Goal: Go to known website: Go to known website

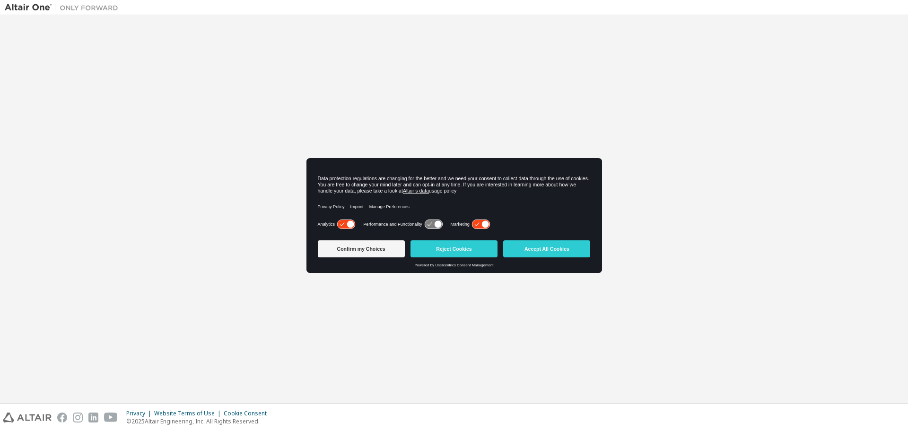
click at [551, 257] on div "Confirm my Choices Reject Cookies Accept All Cookies" at bounding box center [454, 250] width 273 height 26
click at [551, 252] on button "Accept All Cookies" at bounding box center [546, 248] width 87 height 17
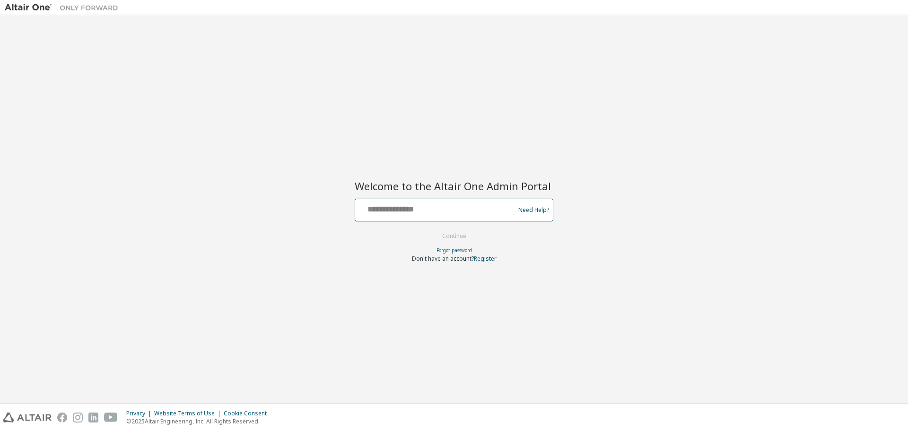
click at [443, 206] on input "text" at bounding box center [436, 208] width 155 height 14
type input "**********"
click at [461, 231] on button "Continue" at bounding box center [454, 236] width 44 height 14
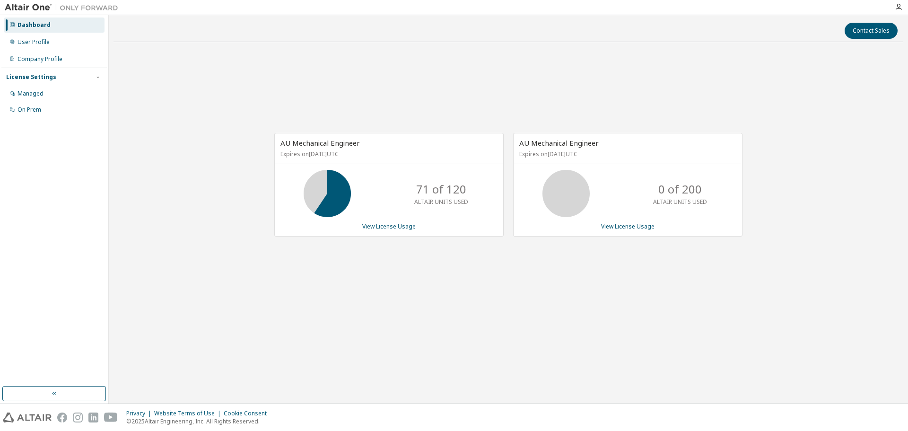
click at [393, 95] on div "AU Mechanical Engineer Expires on [DATE] UTC 71 of 120 ALTAIR UNITS USED View L…" at bounding box center [509, 190] width 790 height 280
click at [897, 5] on icon "button" at bounding box center [899, 7] width 8 height 8
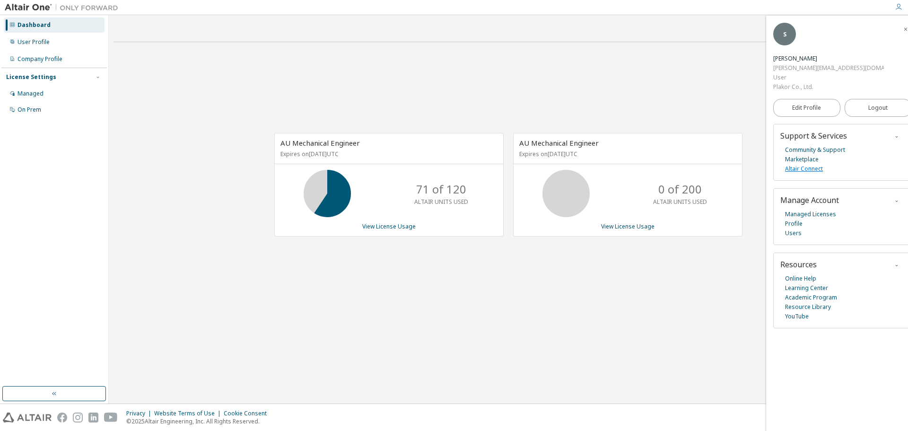
click at [814, 164] on link "Altair Connect" at bounding box center [804, 168] width 38 height 9
